Goal: Find contact information: Find contact information

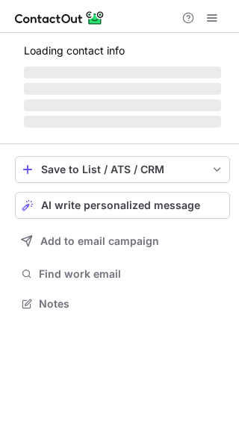
scroll to position [313, 239]
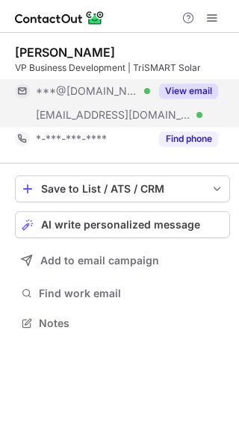
click at [202, 96] on button "View email" at bounding box center [188, 91] width 59 height 15
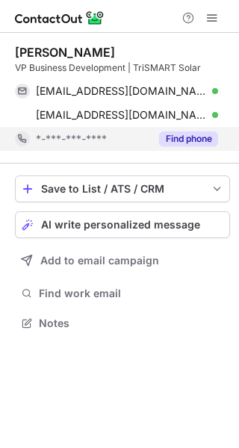
click at [204, 137] on button "Find phone" at bounding box center [188, 138] width 59 height 15
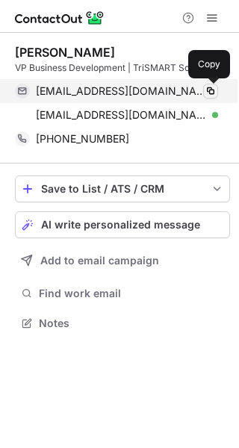
click at [205, 87] on span at bounding box center [211, 91] width 12 height 12
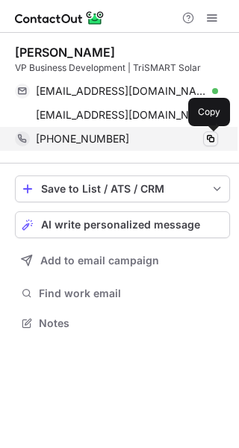
click at [213, 142] on span at bounding box center [211, 139] width 12 height 12
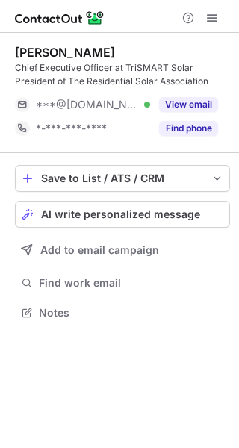
scroll to position [302, 239]
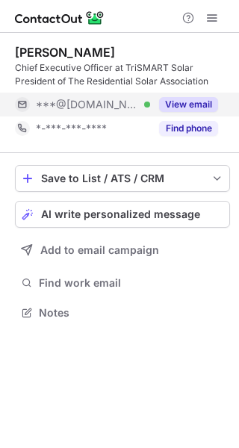
click at [182, 110] on button "View email" at bounding box center [188, 104] width 59 height 15
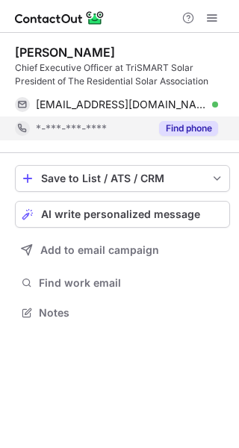
click at [186, 131] on button "Find phone" at bounding box center [188, 128] width 59 height 15
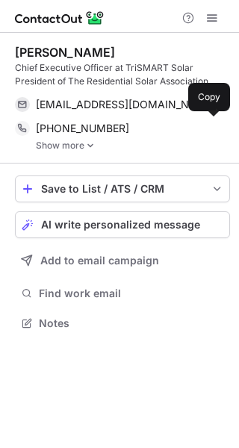
scroll to position [313, 239]
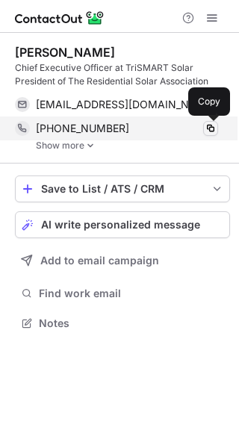
click at [208, 130] on span at bounding box center [211, 128] width 12 height 12
